Goal: Task Accomplishment & Management: Use online tool/utility

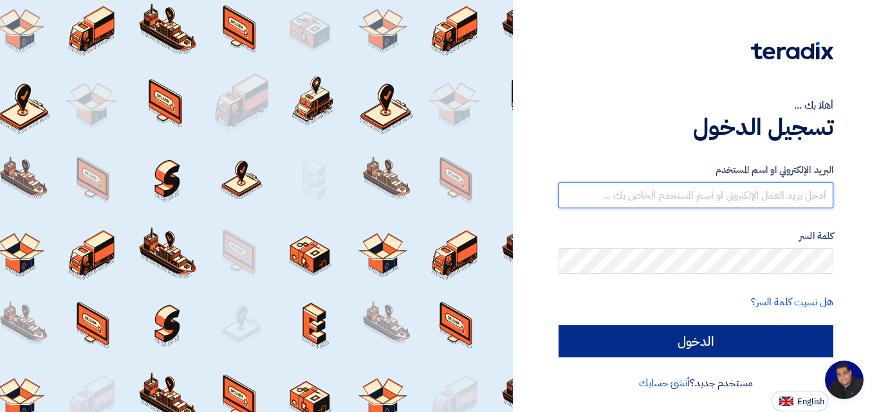
type input "[EMAIL_ADDRESS][DOMAIN_NAME]"
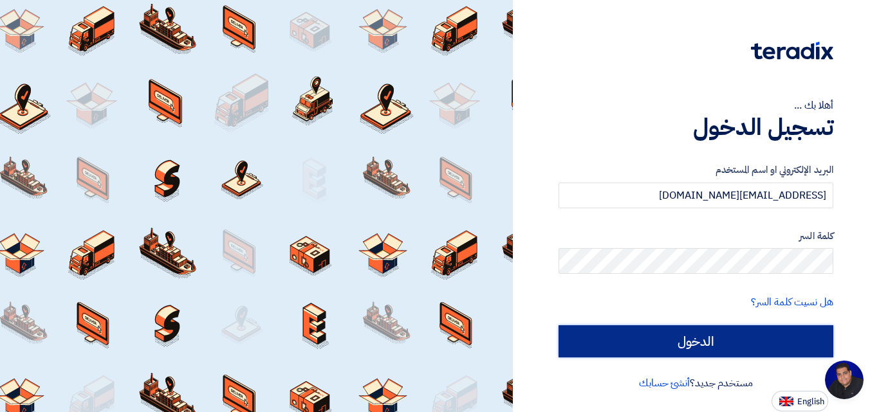
click at [666, 338] on input "الدخول" at bounding box center [695, 341] width 275 height 32
type input "Sign in"
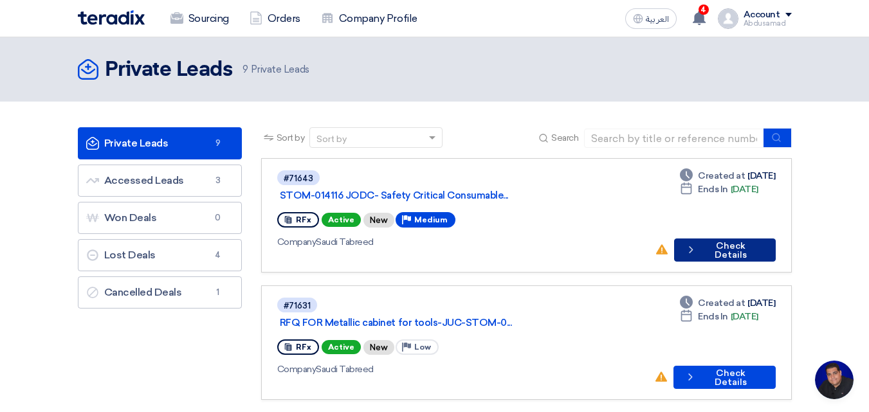
click at [735, 239] on button "Check details Check Details" at bounding box center [725, 250] width 102 height 23
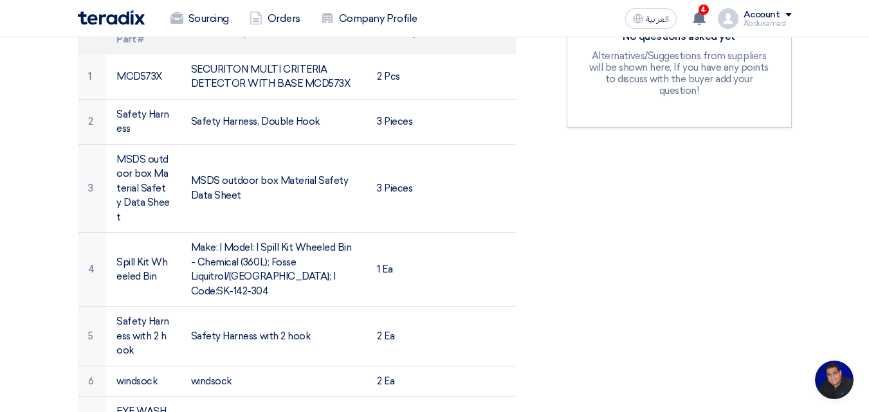
scroll to position [450, 0]
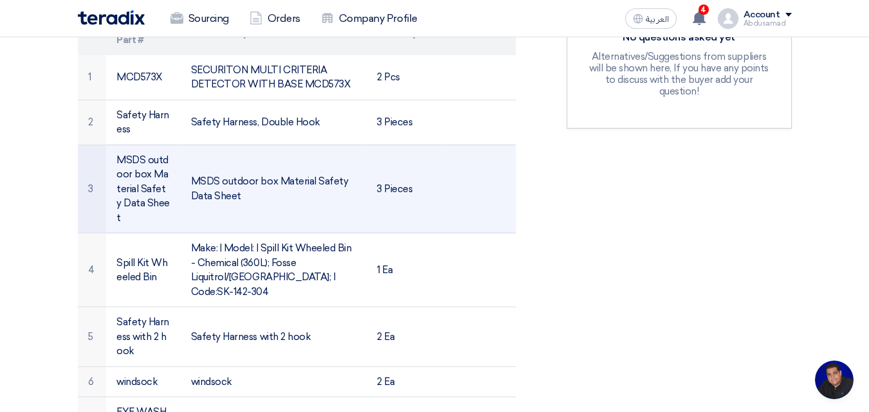
drag, startPoint x: 241, startPoint y: 174, endPoint x: 188, endPoint y: 156, distance: 56.3
click at [188, 156] on td "MSDS outdoor box Material Safety Data Sheet" at bounding box center [274, 189] width 186 height 89
copy td "MSDS outdoor box Material Safety Data Sheet"
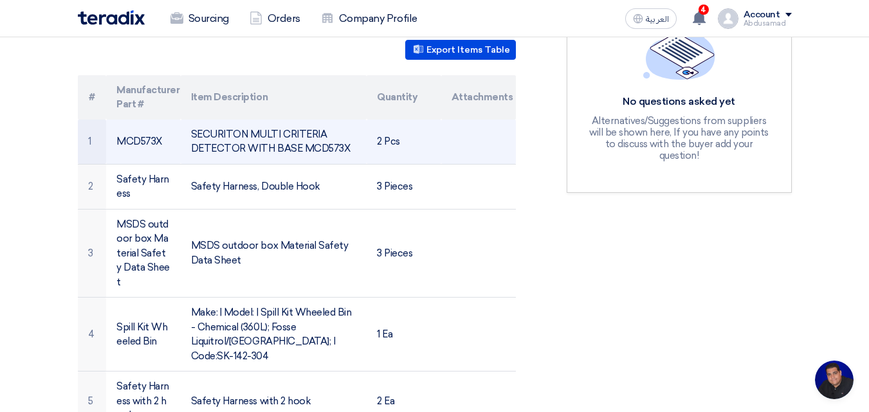
click at [347, 133] on td "SECURITON MULTI CRITERIA DETECTOR WITH BASE MCD573X" at bounding box center [274, 142] width 186 height 45
drag, startPoint x: 349, startPoint y: 132, endPoint x: 191, endPoint y: 118, distance: 158.9
click at [191, 120] on td "SECURITON MULTI CRITERIA DETECTOR WITH BASE MCD573X" at bounding box center [274, 142] width 186 height 45
copy td "SECURITON MULTI CRITERIA DETECTOR WITH BASE MCD573X"
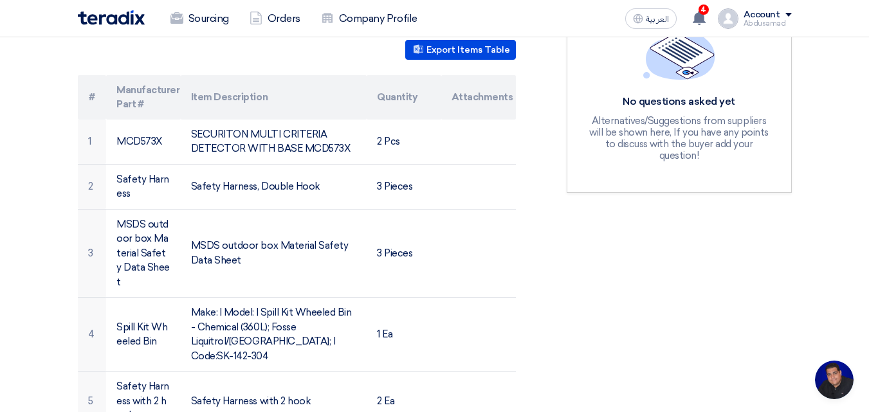
scroll to position [193, 0]
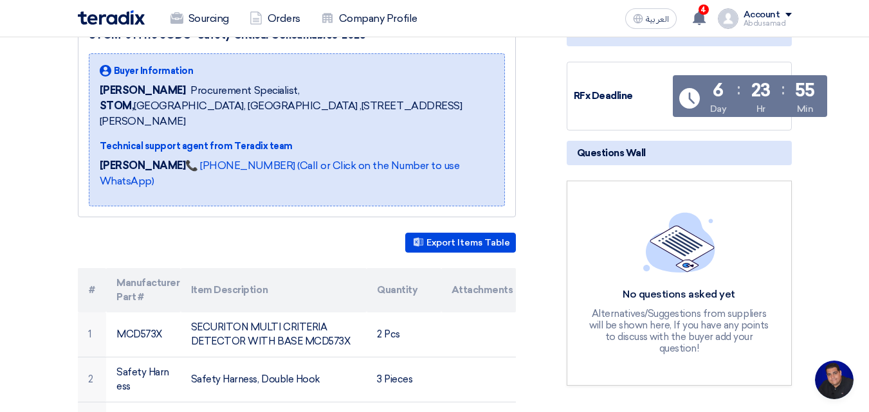
drag, startPoint x: 602, startPoint y: 153, endPoint x: 619, endPoint y: 154, distance: 17.4
click at [608, 154] on span "Questions Wall" at bounding box center [611, 153] width 69 height 14
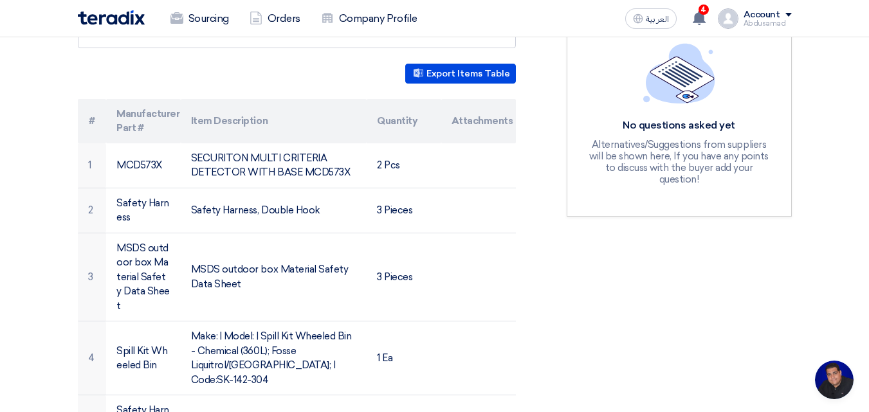
scroll to position [257, 0]
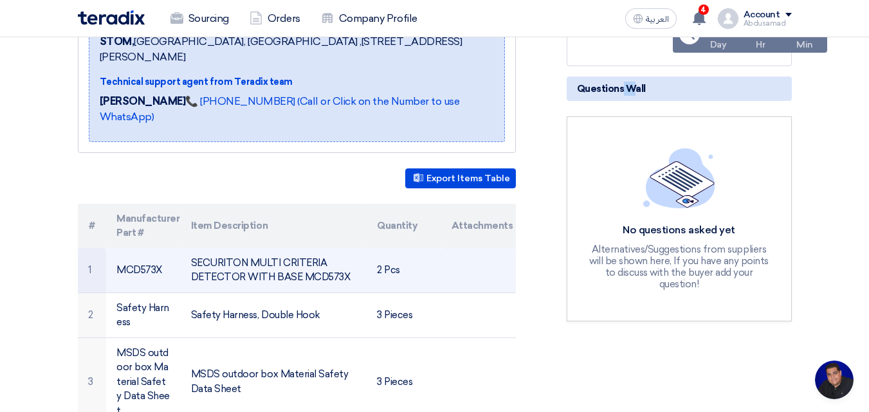
drag, startPoint x: 346, startPoint y: 261, endPoint x: 203, endPoint y: 253, distance: 143.0
click at [193, 253] on td "SECURITON MULTI CRITERIA DETECTOR WITH BASE MCD573X" at bounding box center [274, 270] width 186 height 45
copy td "SECURITON MULTI CRITERIA DETECTOR WITH BASE MCD573X"
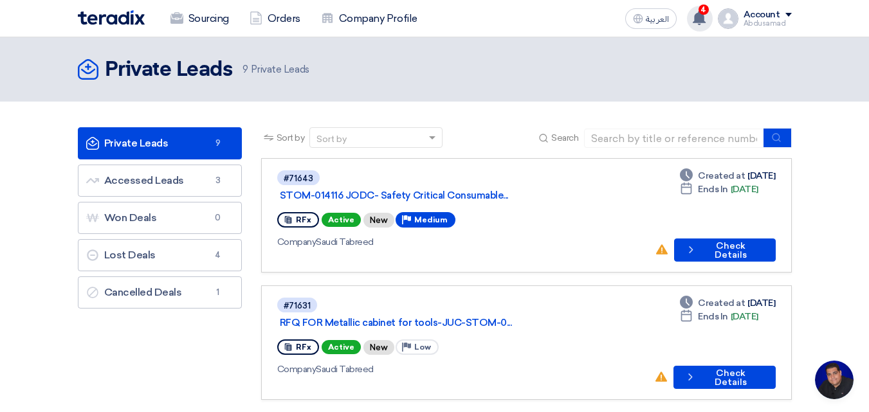
click at [706, 14] on span "4" at bounding box center [704, 10] width 10 height 10
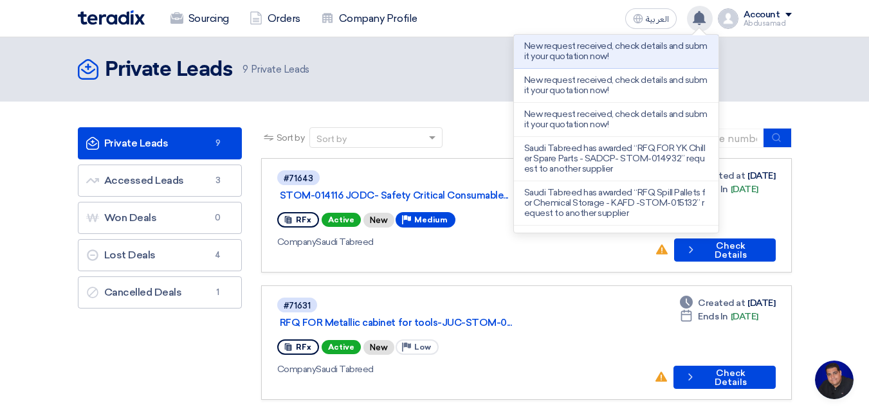
click at [839, 96] on header "Private Leads Private Leads 9 Private Leads" at bounding box center [434, 69] width 869 height 64
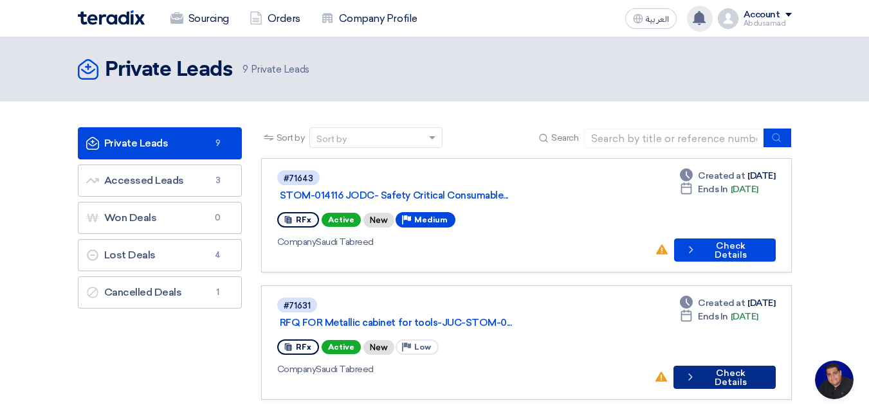
scroll to position [7, 0]
click at [706, 366] on button "Check details Check Details" at bounding box center [724, 377] width 102 height 23
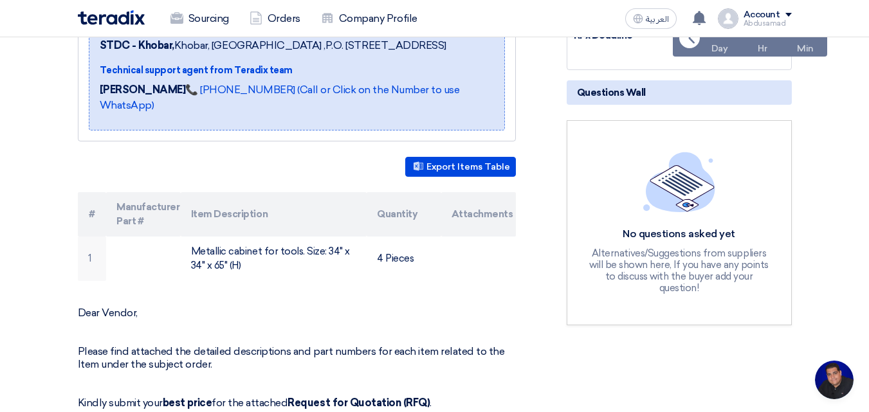
scroll to position [129, 0]
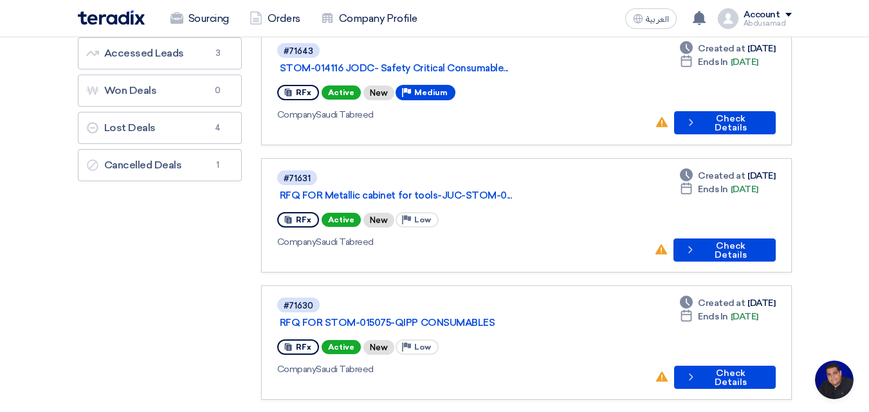
scroll to position [129, 0]
